Goal: Information Seeking & Learning: Learn about a topic

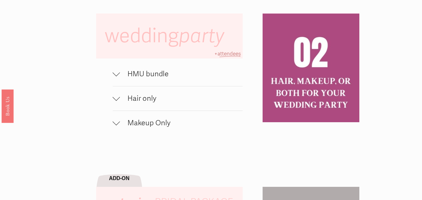
scroll to position [388, 0]
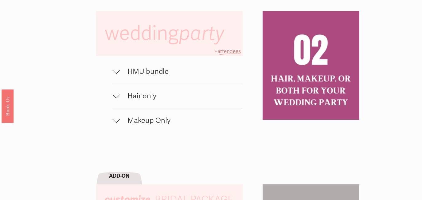
click at [211, 75] on span "HMU bundle" at bounding box center [181, 71] width 122 height 9
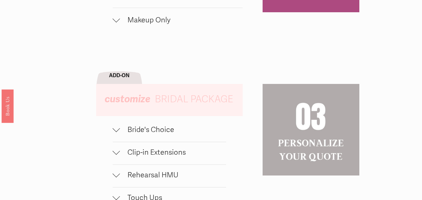
scroll to position [609, 0]
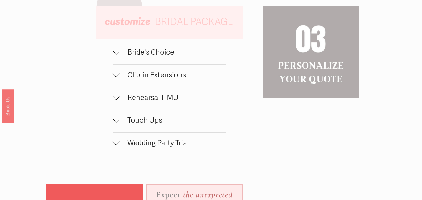
click at [154, 48] on button "Bride's Choice" at bounding box center [169, 53] width 113 height 22
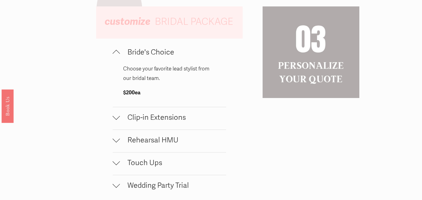
click at [154, 48] on span "Bride's Choice" at bounding box center [173, 52] width 106 height 9
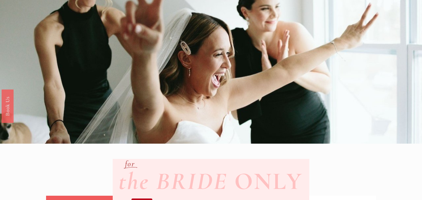
scroll to position [0, 0]
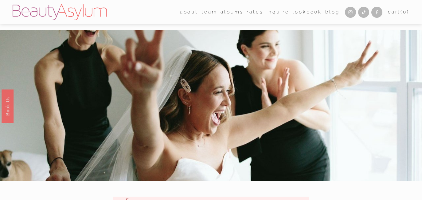
click at [256, 15] on link "Rates" at bounding box center [254, 12] width 16 height 10
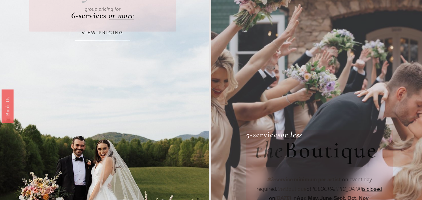
scroll to position [68, 0]
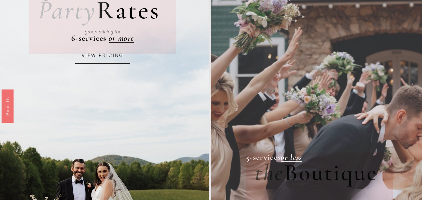
click at [116, 52] on link "VIEW PRICING" at bounding box center [102, 56] width 55 height 17
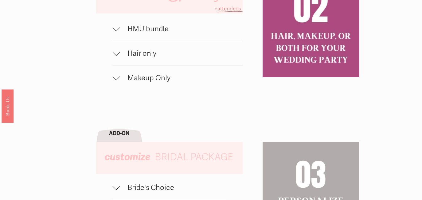
scroll to position [334, 0]
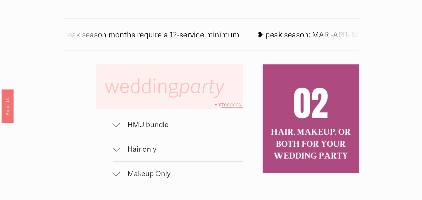
click at [180, 120] on button "HMU bundle" at bounding box center [178, 125] width 130 height 24
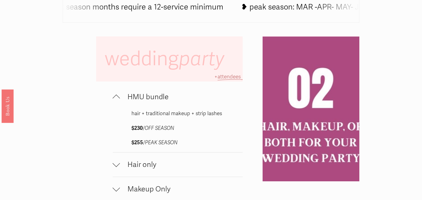
scroll to position [364, 0]
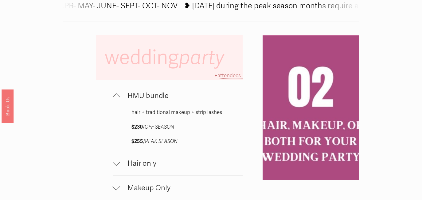
click at [123, 161] on span "Hair only" at bounding box center [181, 163] width 122 height 9
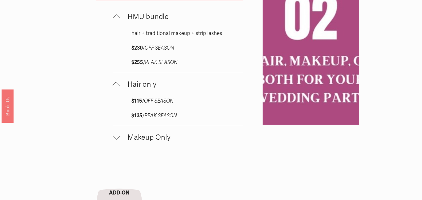
click at [138, 139] on span "Makeup Only" at bounding box center [181, 137] width 122 height 9
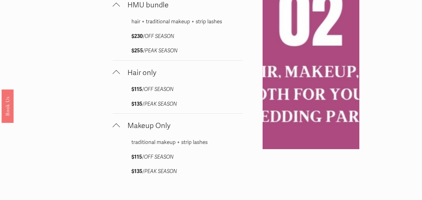
scroll to position [455, 0]
